Goal: Information Seeking & Learning: Learn about a topic

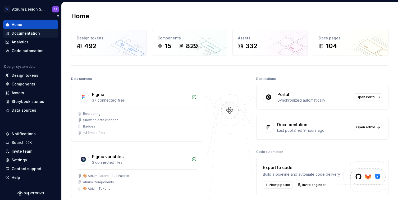
click at [33, 34] on div "Documentation" at bounding box center [26, 33] width 28 height 5
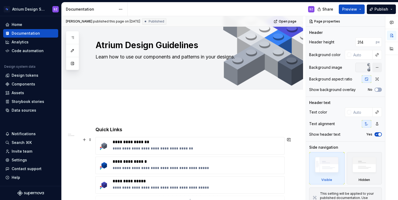
scroll to position [3, 0]
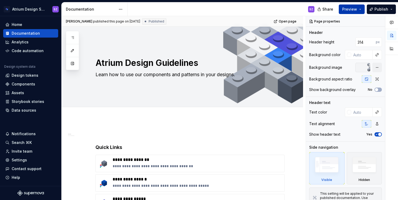
click at [354, 11] on span "Preview" at bounding box center [349, 9] width 15 height 5
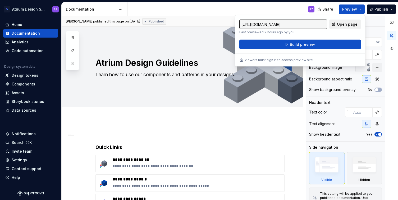
click at [345, 24] on span "Open page" at bounding box center [347, 24] width 21 height 5
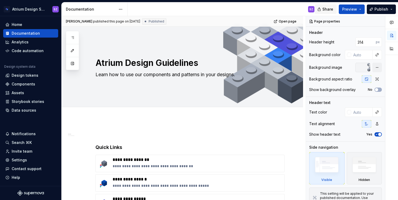
click at [321, 8] on button "Share" at bounding box center [325, 9] width 22 height 10
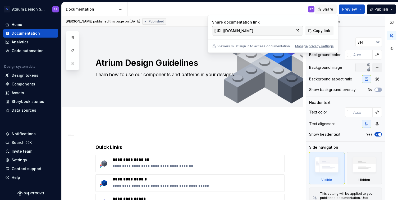
click at [323, 9] on button "Share" at bounding box center [325, 9] width 22 height 10
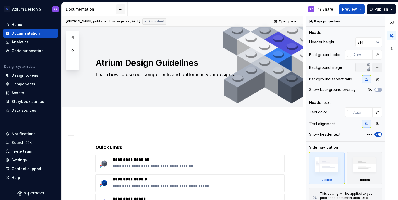
click at [120, 9] on html "Atrium Design System SZ Home Documentation Analytics Code automation Design sys…" at bounding box center [199, 100] width 398 height 200
click at [119, 7] on html "Atrium Design System SZ Home Documentation Analytics Code automation Design sys…" at bounding box center [199, 100] width 398 height 200
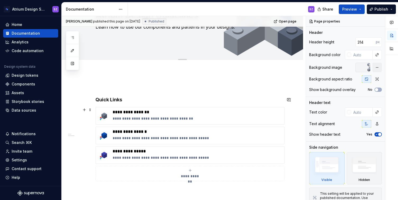
scroll to position [148, 0]
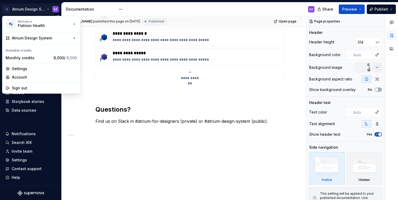
click at [23, 9] on html "Atrium Design System SZ Home Documentation Analytics Code automation Design sys…" at bounding box center [199, 100] width 398 height 200
click at [23, 8] on html "Atrium Design System SZ Home Documentation Analytics Code automation Design sys…" at bounding box center [199, 100] width 398 height 200
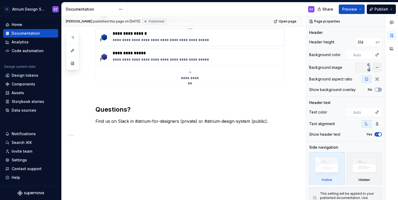
click at [134, 35] on p "**********" at bounding box center [197, 33] width 169 height 5
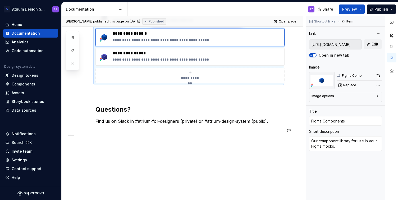
click at [179, 148] on div "**********" at bounding box center [182, 86] width 241 height 227
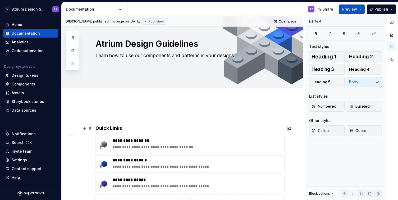
scroll to position [0, 0]
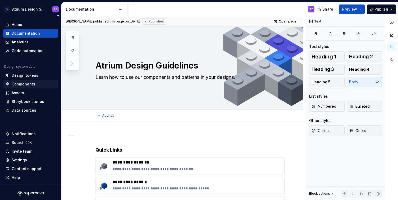
type textarea "*"
click at [35, 85] on div "Components" at bounding box center [30, 83] width 51 height 5
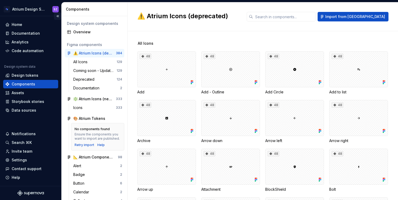
click at [57, 15] on button "Collapse sidebar" at bounding box center [57, 15] width 7 height 7
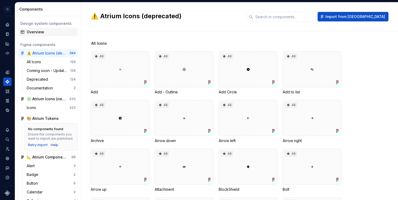
click at [44, 30] on div "Overview" at bounding box center [51, 31] width 49 height 5
